Goal: Check status: Check status

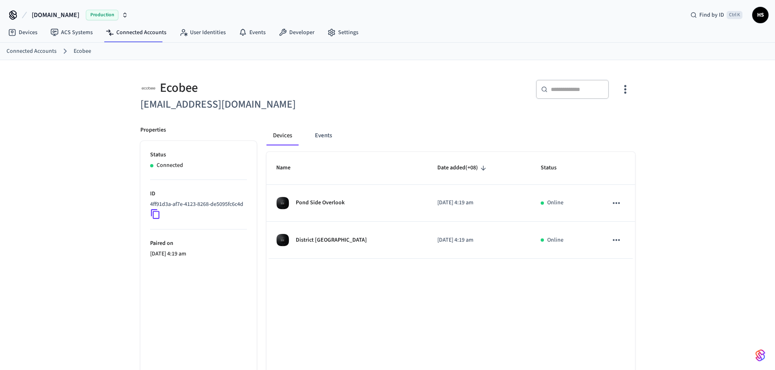
drag, startPoint x: 50, startPoint y: 228, endPoint x: 76, endPoint y: 204, distance: 35.7
click at [50, 228] on div "Ecobee [EMAIL_ADDRESS][DOMAIN_NAME] ​ ​ Properties Status Connected ID 4ff91d3a…" at bounding box center [387, 235] width 775 height 351
